Goal: Check status: Check status

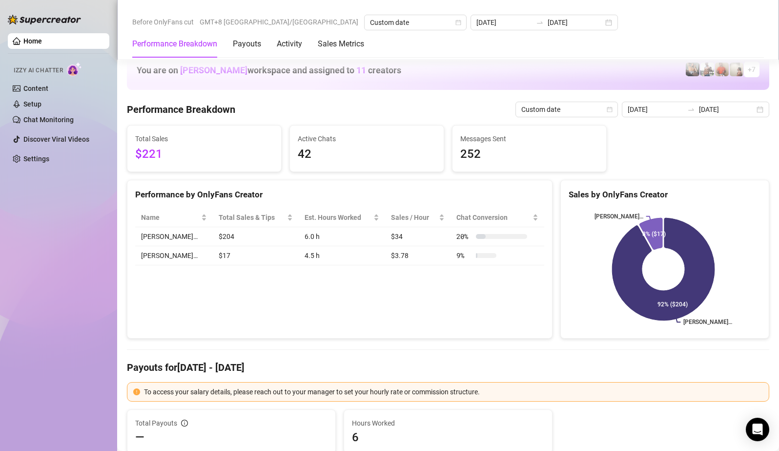
scroll to position [1074, 0]
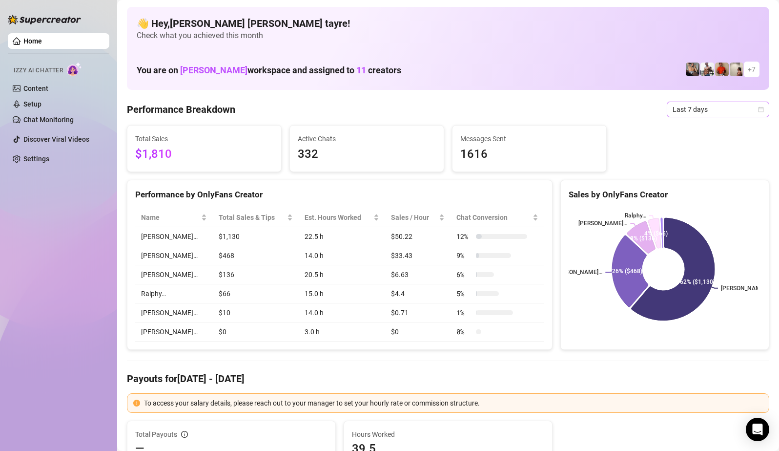
click at [711, 110] on span "Last 7 days" at bounding box center [718, 109] width 91 height 15
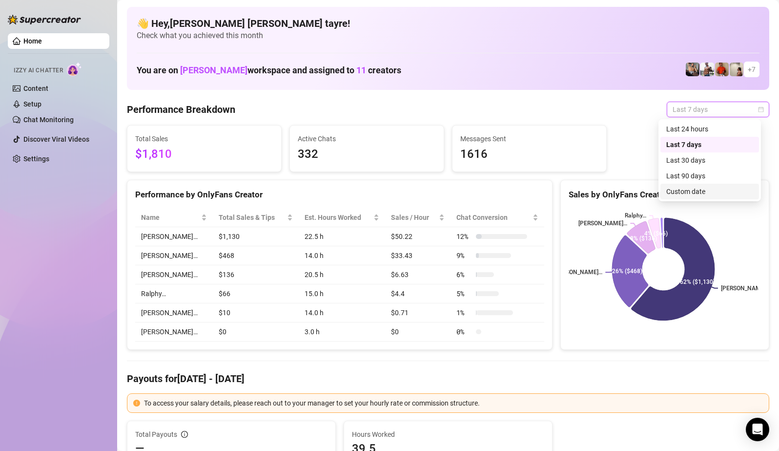
click at [685, 192] on div "Custom date" at bounding box center [710, 191] width 87 height 11
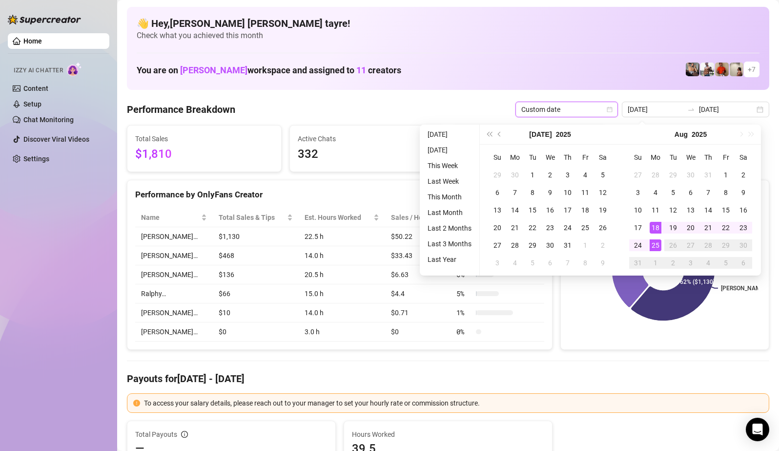
type input "2025-08-24"
type input "2025-08-18"
type input "[DATE]"
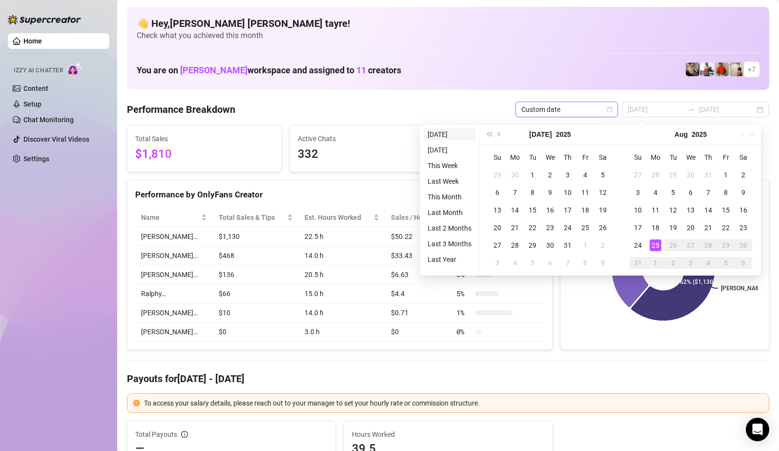
click at [459, 135] on li "[DATE]" at bounding box center [450, 134] width 52 height 12
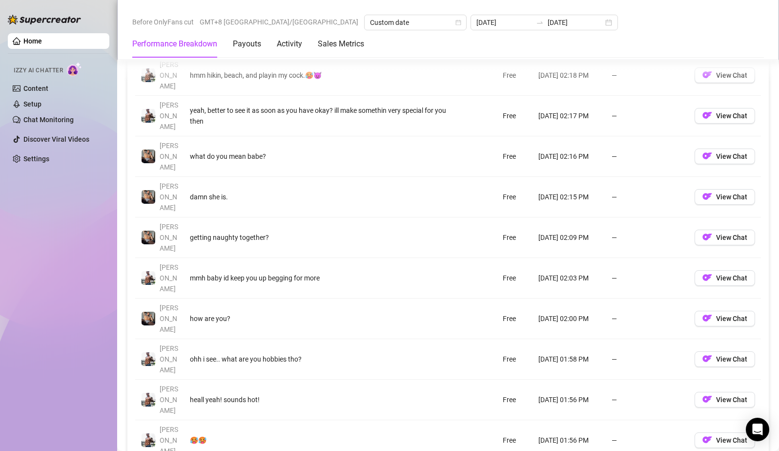
scroll to position [1172, 0]
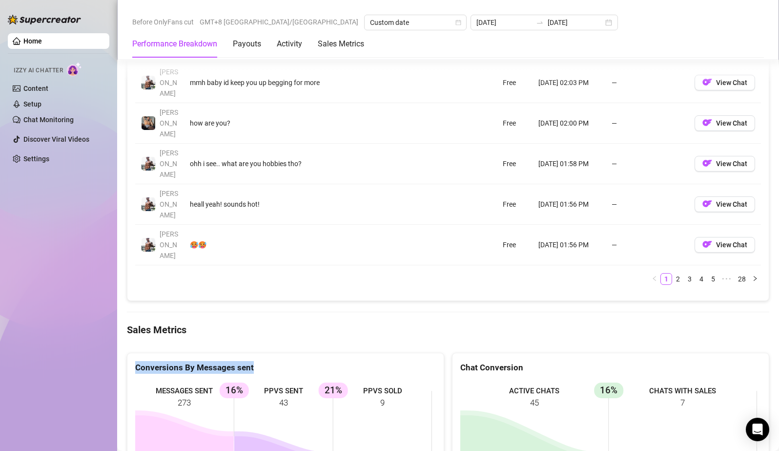
drag, startPoint x: 414, startPoint y: 306, endPoint x: 132, endPoint y: 262, distance: 284.7
click at [133, 353] on div "Conversions By Messages sent MESSAGES SENT 273 PPVS SENT 43 16% PPVS SOLD 9 21%" at bounding box center [285, 445] width 317 height 184
drag, startPoint x: 101, startPoint y: 322, endPoint x: 31, endPoint y: 311, distance: 70.3
click at [97, 322] on div "Home Izzy AI Chatter Content Setup Chat Monitoring Discover Viral Videos Settin…" at bounding box center [59, 221] width 102 height 442
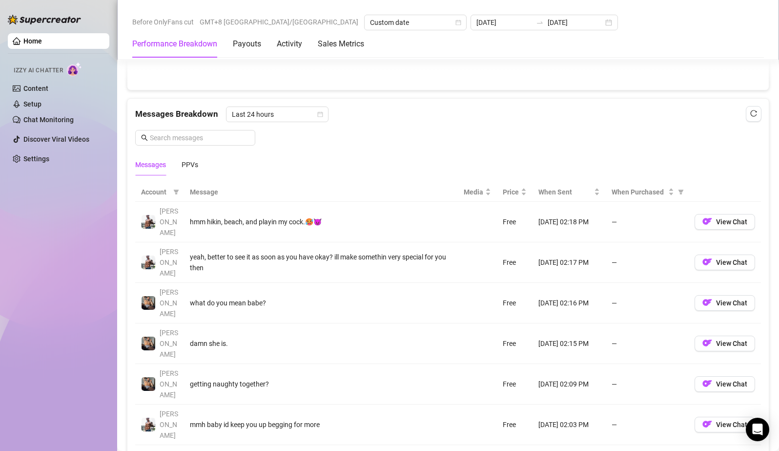
scroll to position [635, 0]
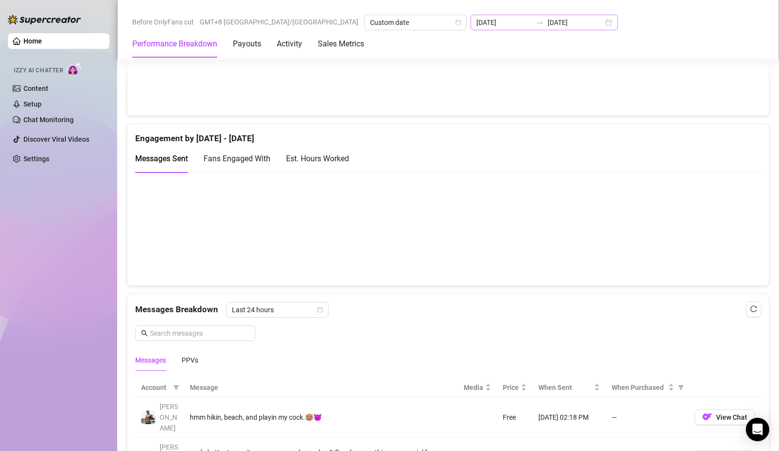
click at [536, 19] on icon "swap-right" at bounding box center [540, 23] width 8 height 8
type input "2025-08-24"
type input "[DATE]"
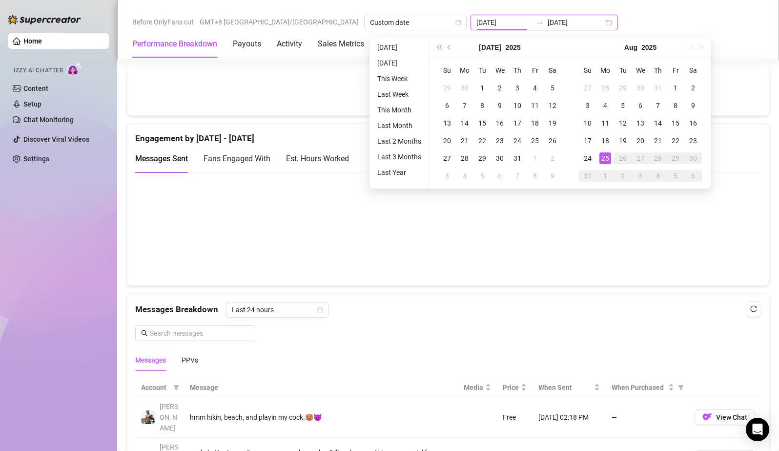
click at [477, 20] on input "[DATE]" at bounding box center [505, 22] width 56 height 11
type input "2025-08-24"
type input "[DATE]"
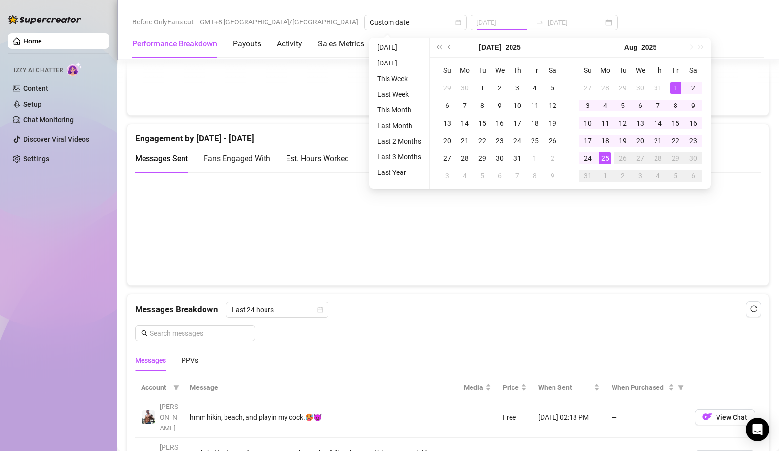
click at [387, 120] on li "Last Month" at bounding box center [400, 126] width 52 height 12
click at [391, 110] on div "Sales by Aug 25 - Aug 25 PPV Sales ( $126 ) Tips ( $100 ) Engagement by Aug 25 …" at bounding box center [448, 396] width 650 height 884
type input "2025-07-25"
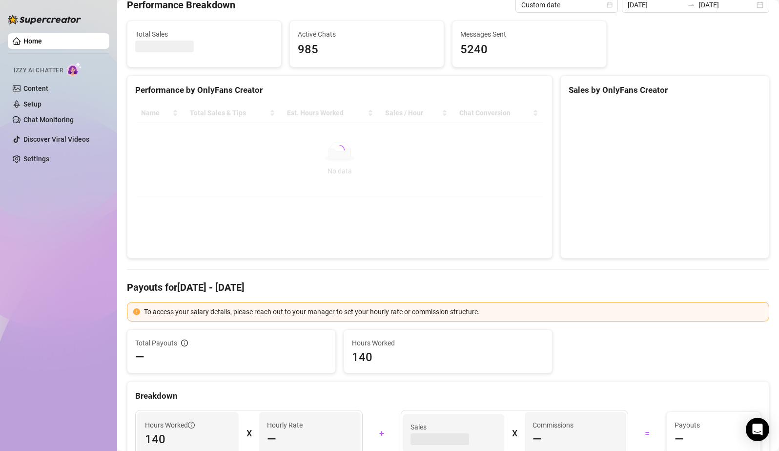
scroll to position [0, 0]
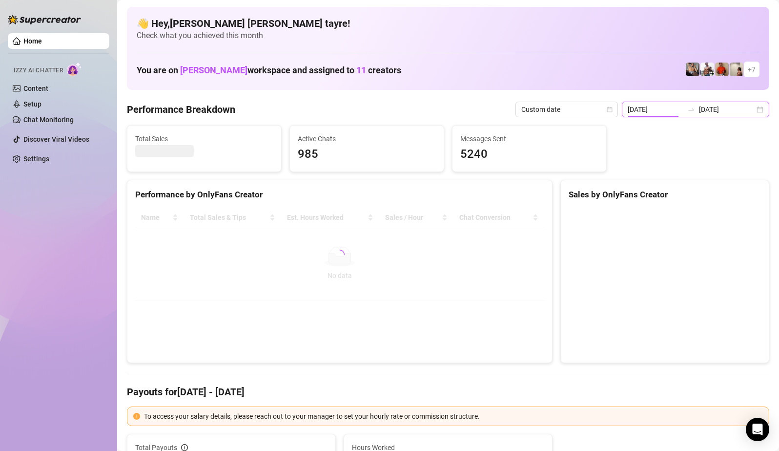
click at [660, 109] on input "2025-07-25" at bounding box center [656, 109] width 56 height 11
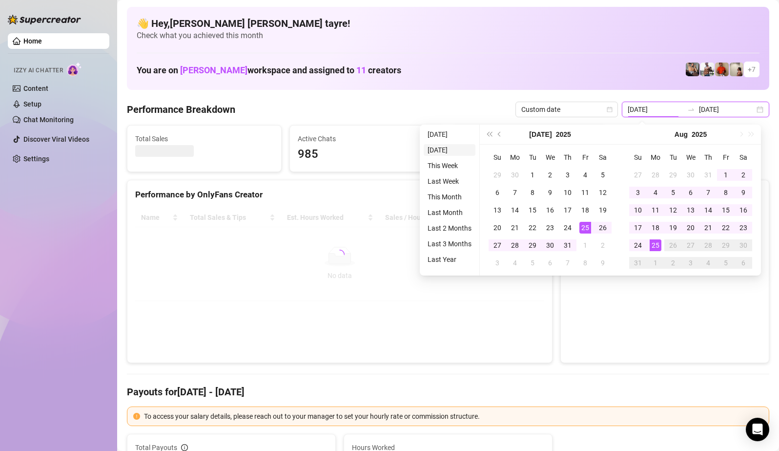
type input "2025-08-24"
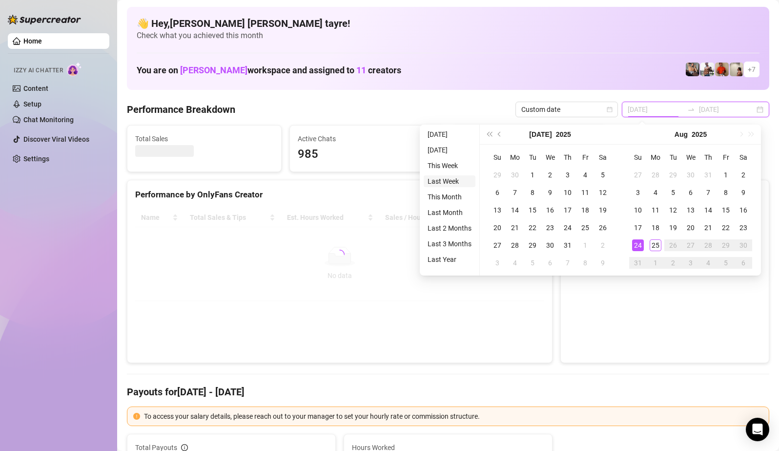
type input "2025-07-25"
type input "[DATE]"
type input "2025-08-01"
click at [443, 193] on li "This Month" at bounding box center [450, 197] width 52 height 12
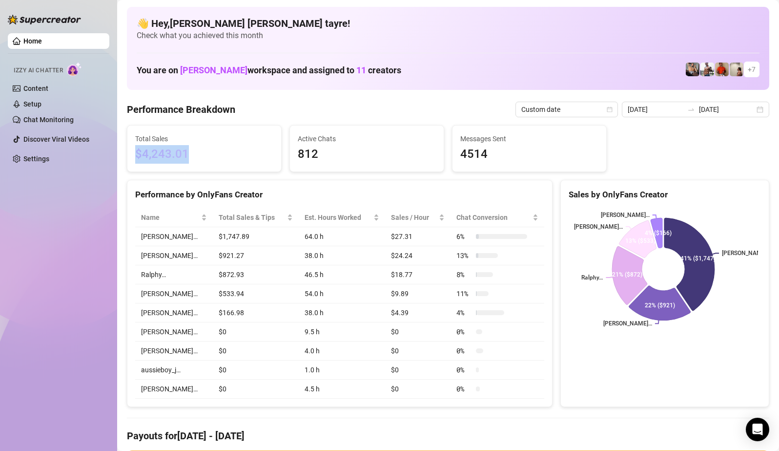
drag, startPoint x: 160, startPoint y: 159, endPoint x: 127, endPoint y: 151, distance: 33.1
click at [127, 151] on div "Total Sales $4,243.01" at bounding box center [204, 149] width 154 height 46
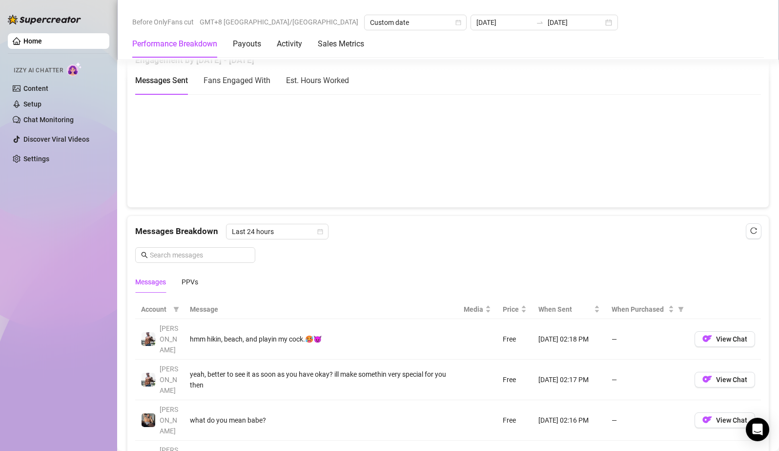
scroll to position [684, 0]
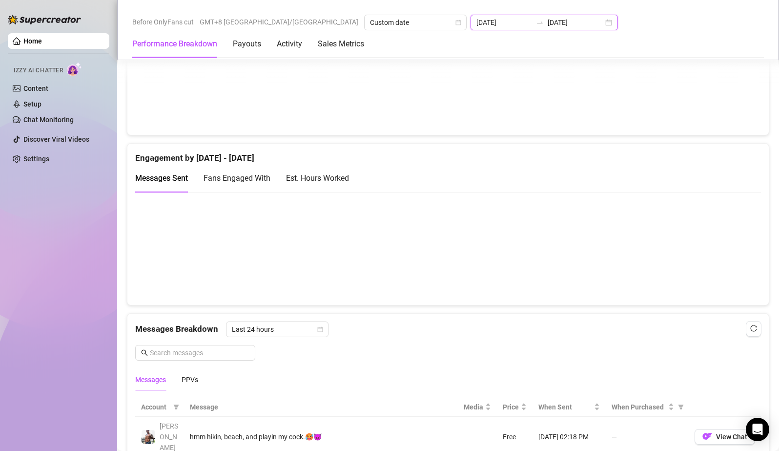
drag, startPoint x: 386, startPoint y: 22, endPoint x: 367, endPoint y: 87, distance: 67.7
click at [477, 22] on input "2025-08-01" at bounding box center [505, 22] width 56 height 11
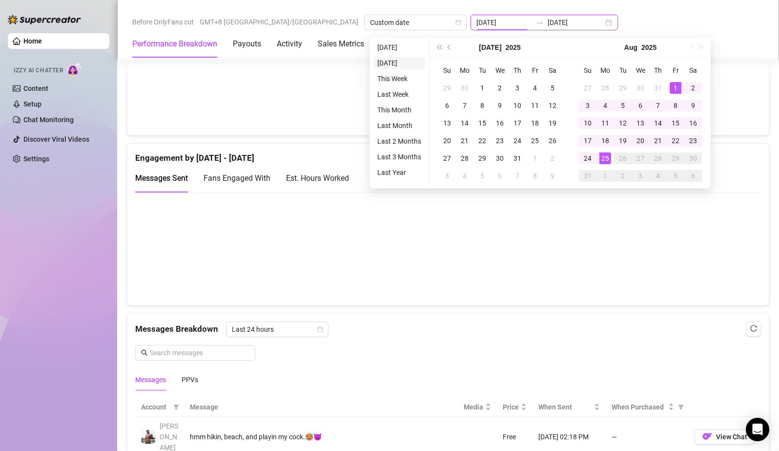
type input "2025-08-24"
type input "2025-08-01"
type input "[DATE]"
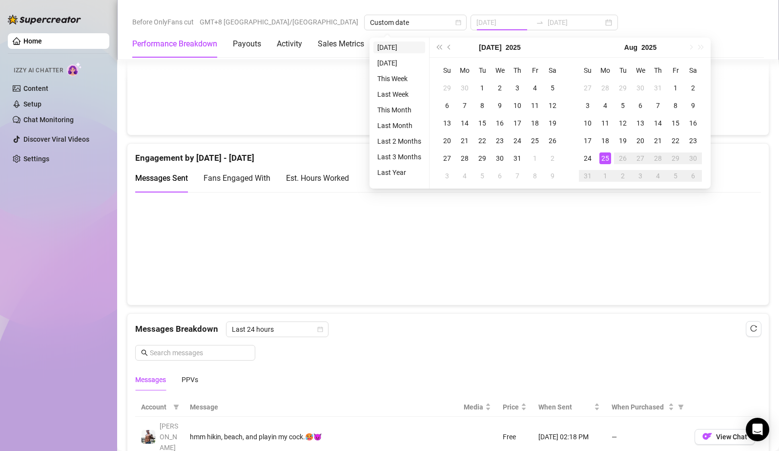
click at [385, 48] on li "[DATE]" at bounding box center [400, 48] width 52 height 12
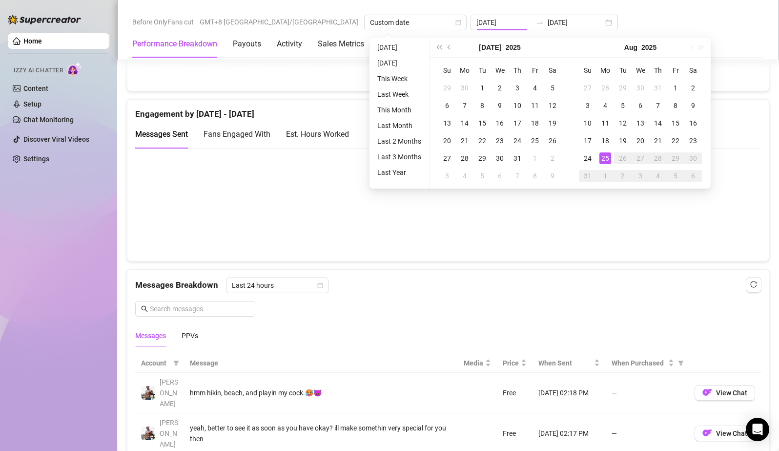
type input "[DATE]"
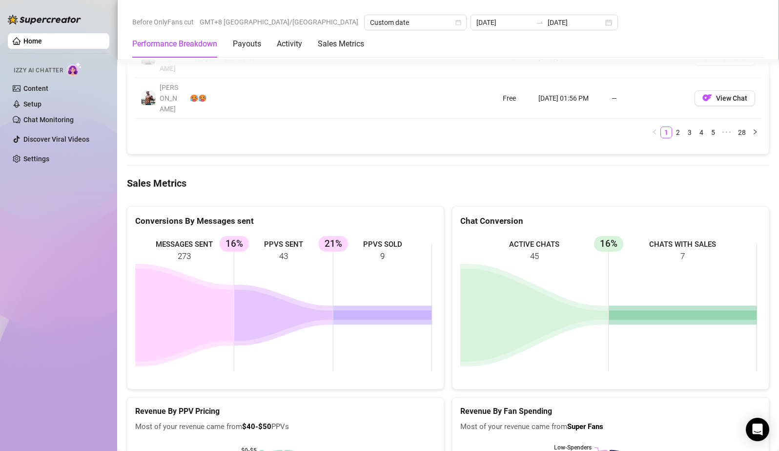
scroll to position [1270, 0]
